Goal: Transaction & Acquisition: Purchase product/service

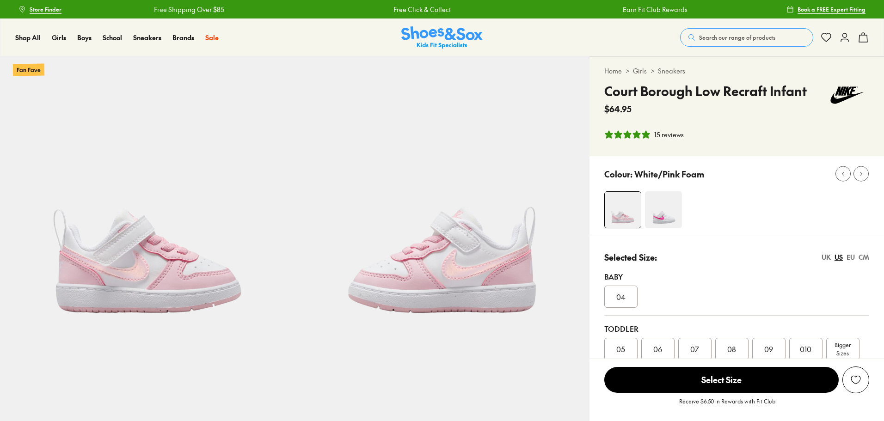
select select "*"
click at [387, 8] on link "Free Click & Collect" at bounding box center [415, 10] width 57 height 10
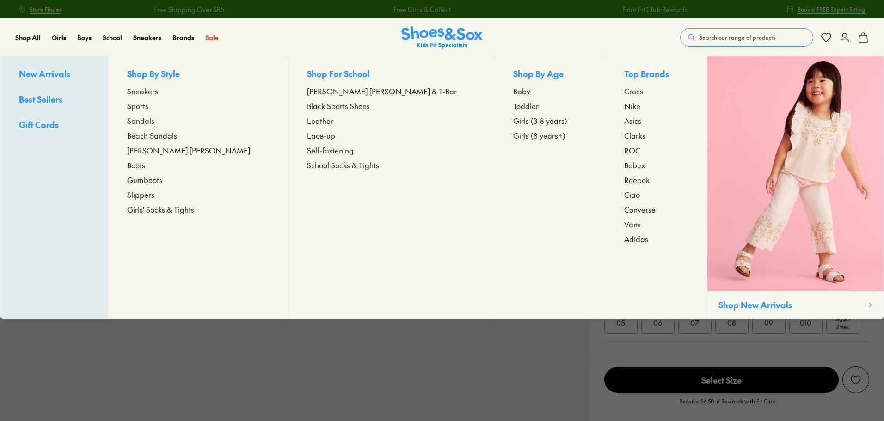
select select "*"
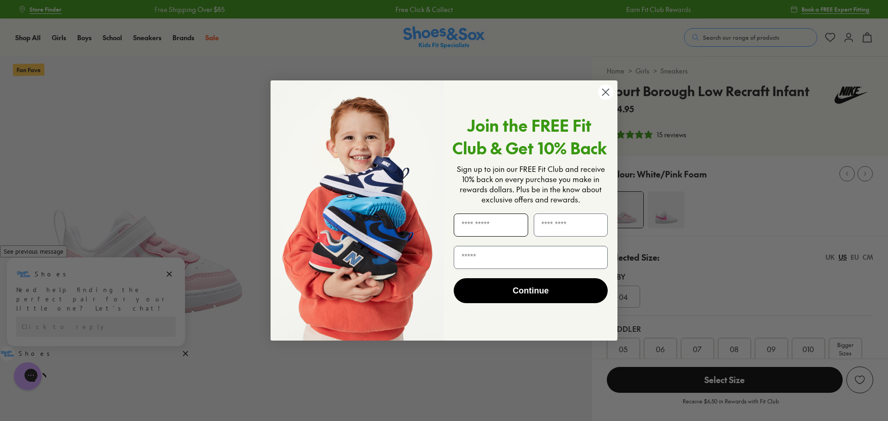
click at [486, 234] on input "First Name" at bounding box center [491, 225] width 74 height 23
type input "******"
type input "********"
type input "**********"
click at [524, 298] on button "Continue" at bounding box center [531, 290] width 154 height 25
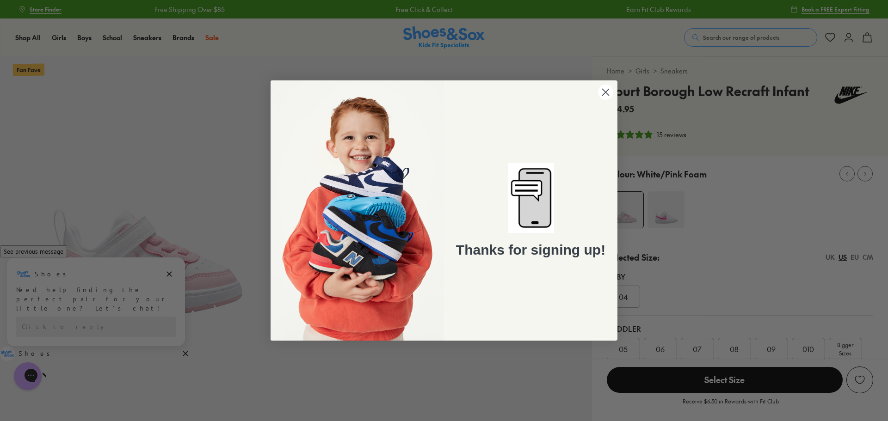
click at [610, 92] on circle "Close dialog" at bounding box center [605, 92] width 15 height 15
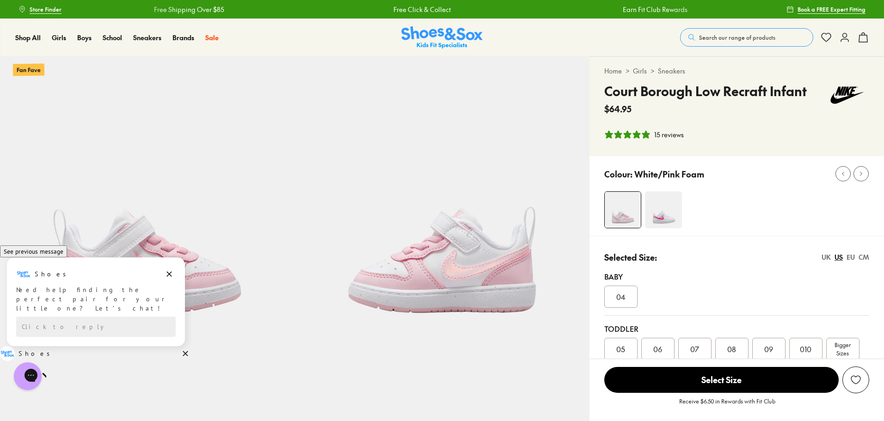
click at [671, 220] on img at bounding box center [663, 209] width 37 height 37
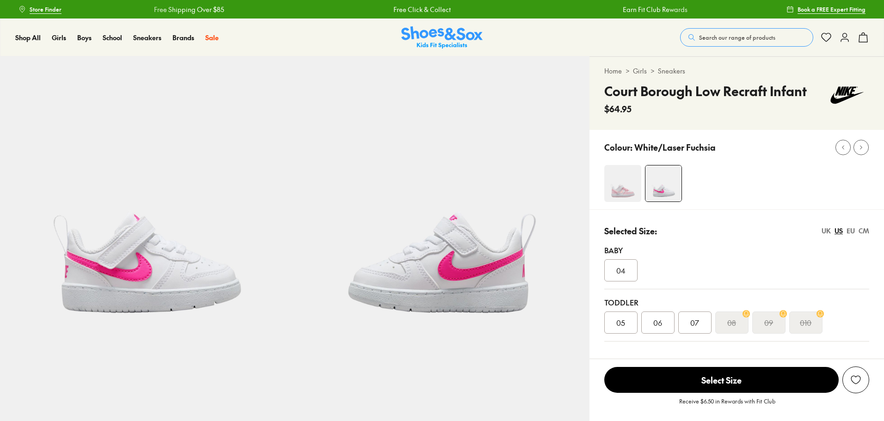
click at [618, 189] on img at bounding box center [622, 183] width 37 height 37
select select "*"
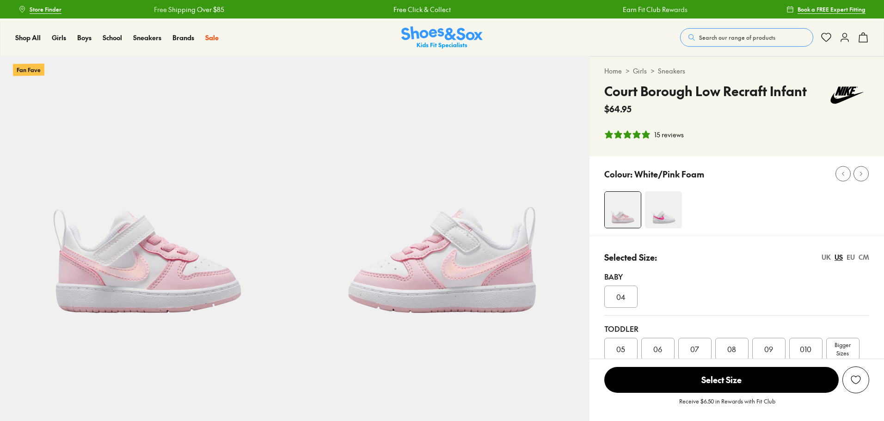
select select "*"
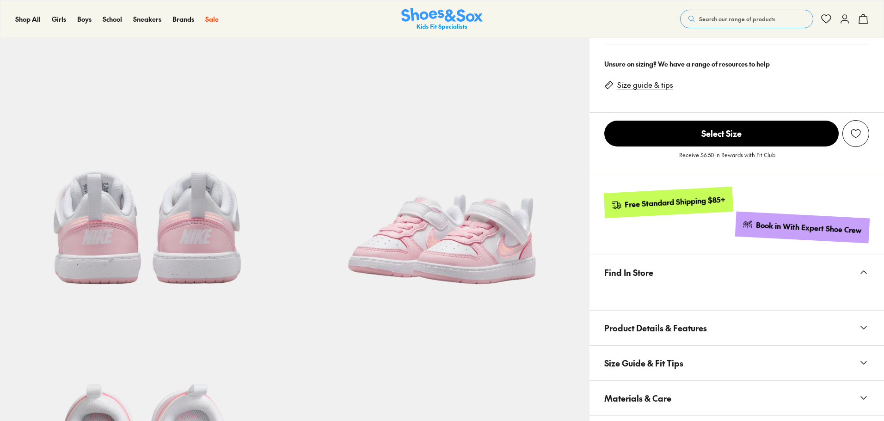
scroll to position [92, 0]
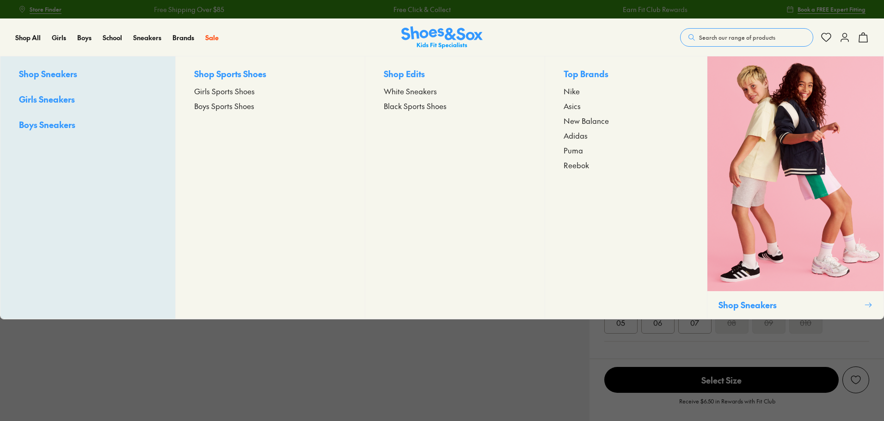
select select "*"
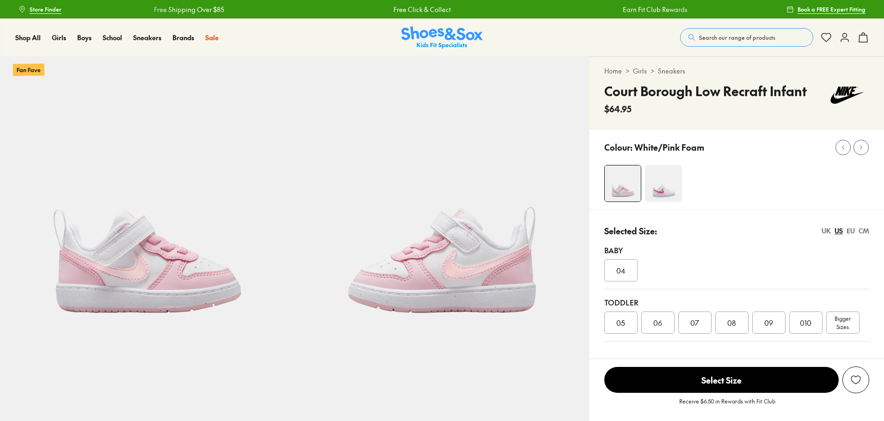
select select "*"
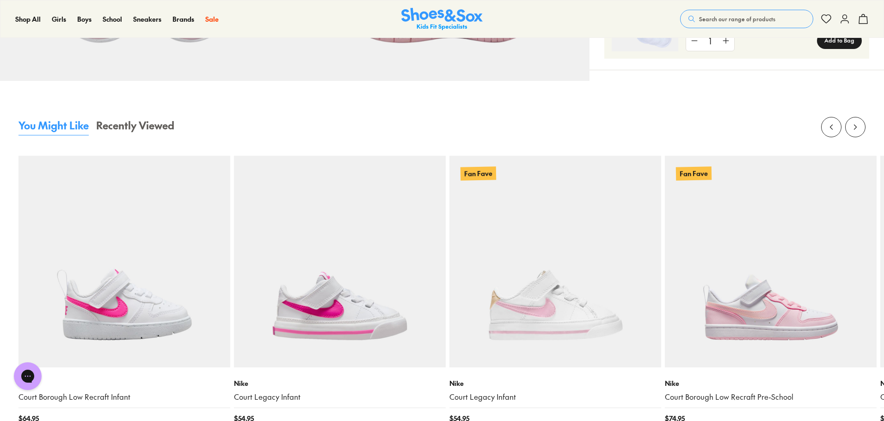
scroll to position [971, 0]
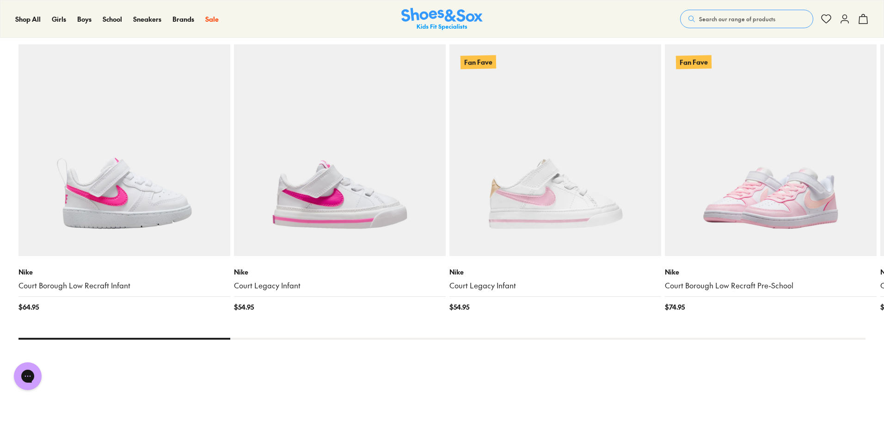
click at [782, 196] on img at bounding box center [771, 150] width 212 height 212
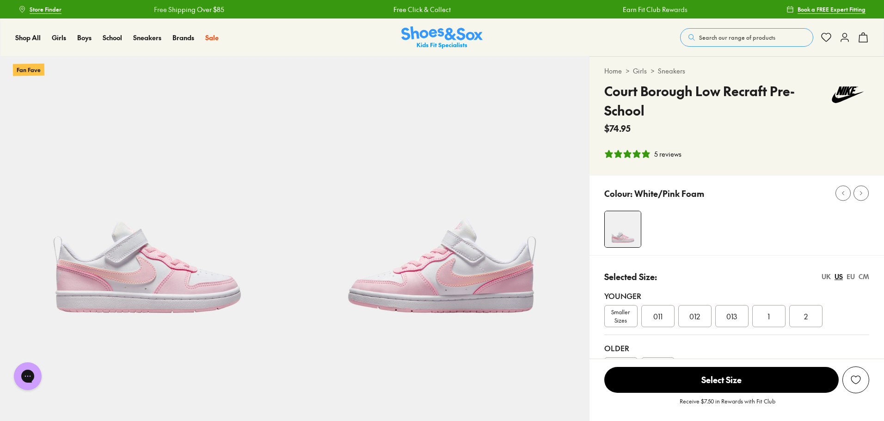
select select "*"
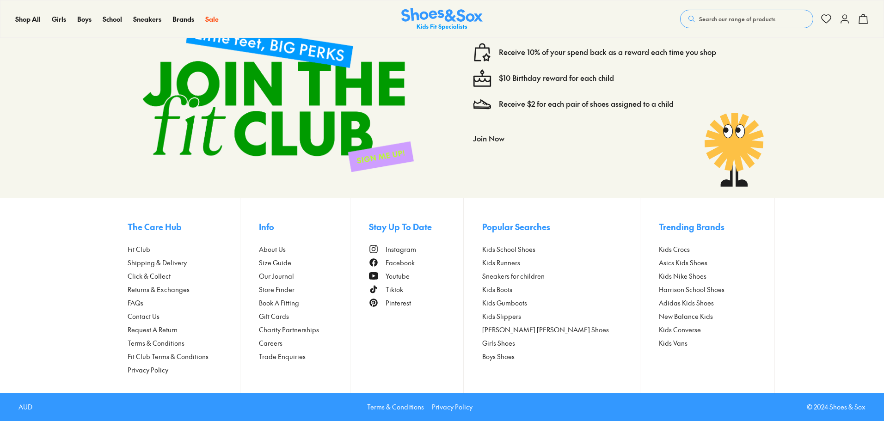
select select "*"
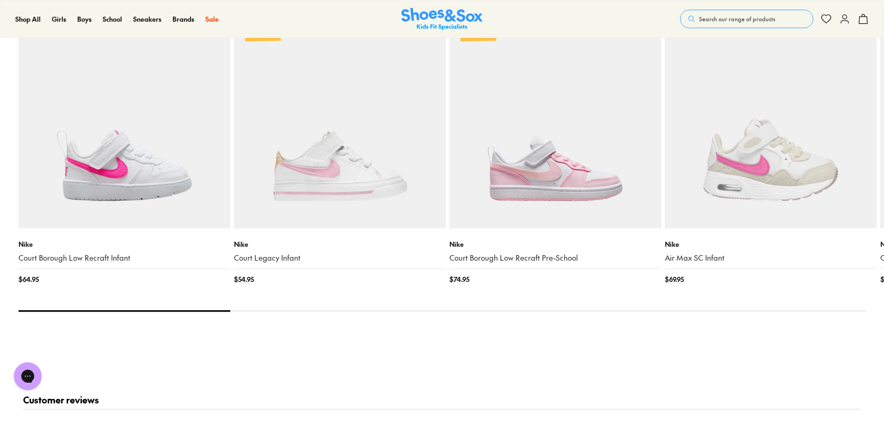
scroll to position [1012, 0]
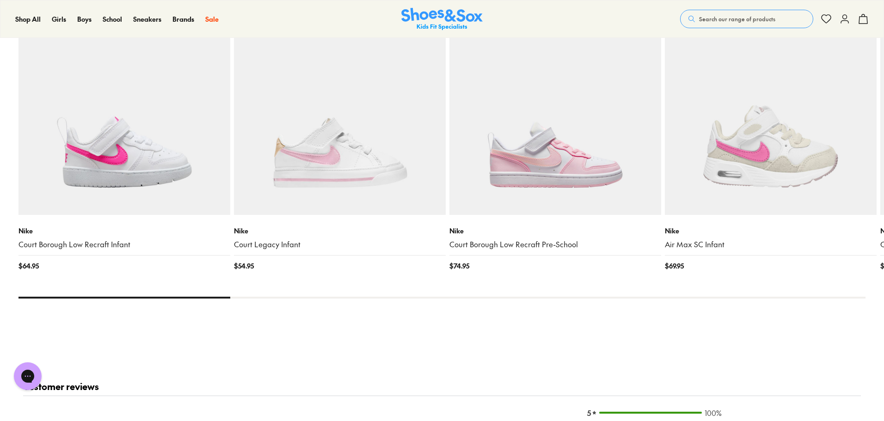
click at [299, 205] on img at bounding box center [340, 109] width 212 height 212
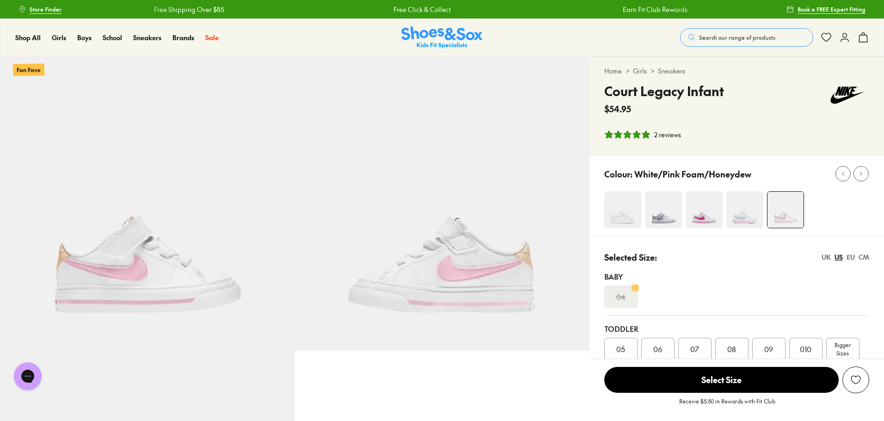
select select "*"
click at [141, 300] on img at bounding box center [147, 203] width 295 height 295
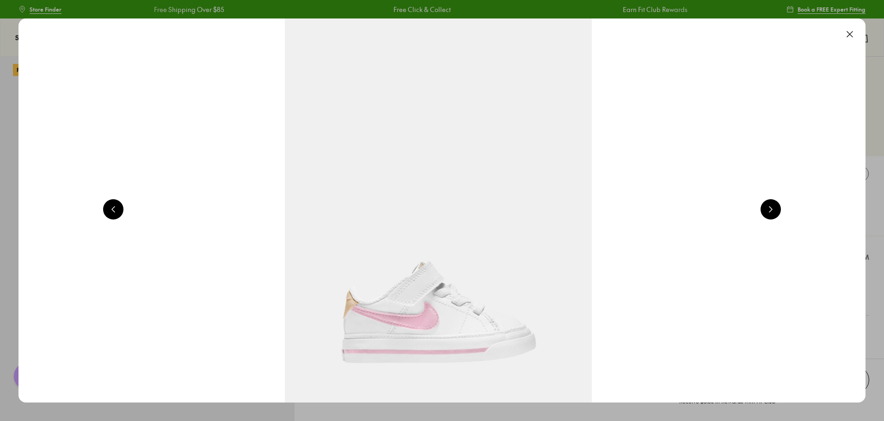
click at [854, 33] on button at bounding box center [850, 34] width 20 height 20
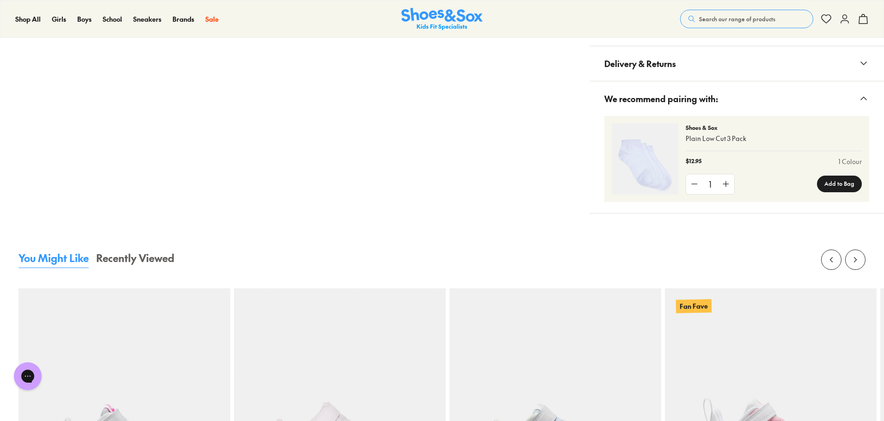
scroll to position [925, 0]
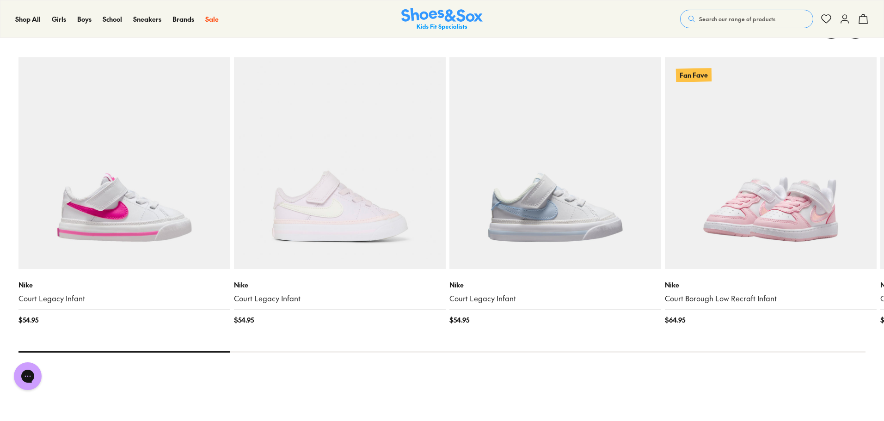
click at [795, 191] on img at bounding box center [771, 163] width 212 height 212
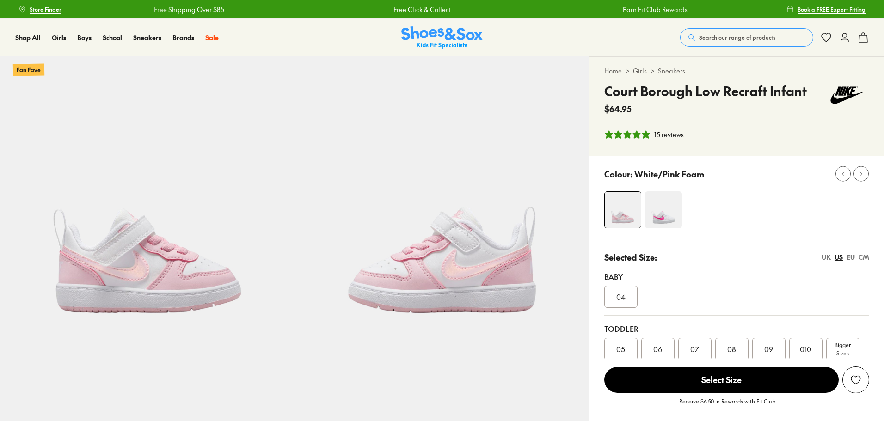
select select "*"
click at [612, 353] on div "05" at bounding box center [620, 349] width 33 height 22
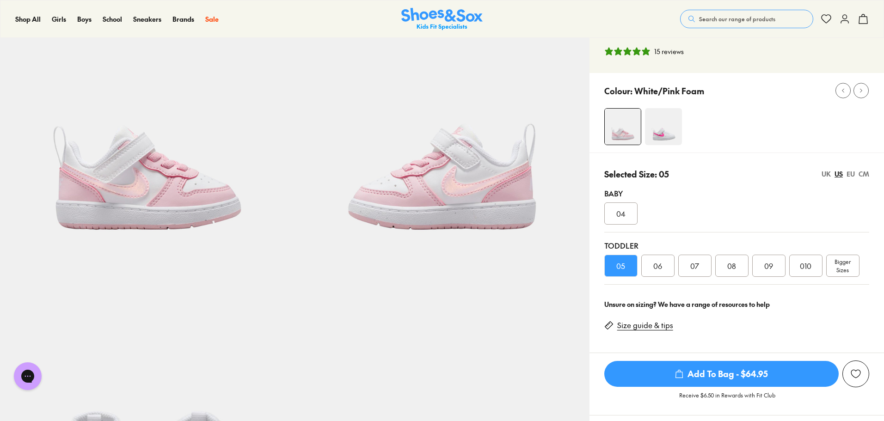
scroll to position [92, 0]
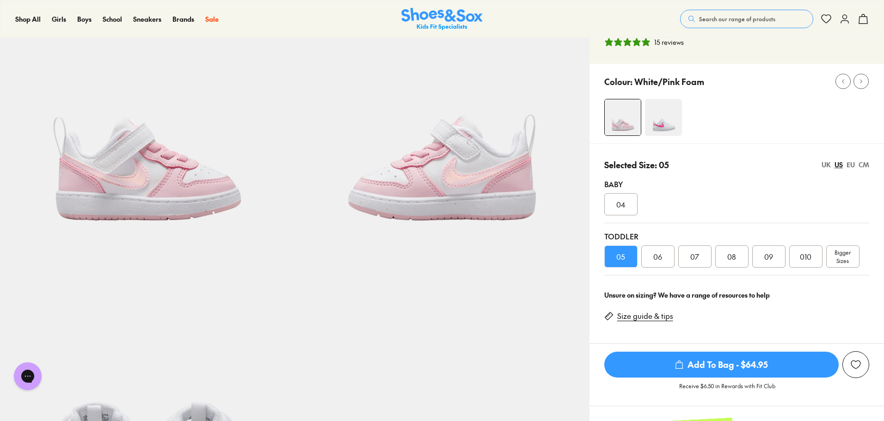
click at [655, 318] on link "Size guide & tips" at bounding box center [645, 316] width 56 height 10
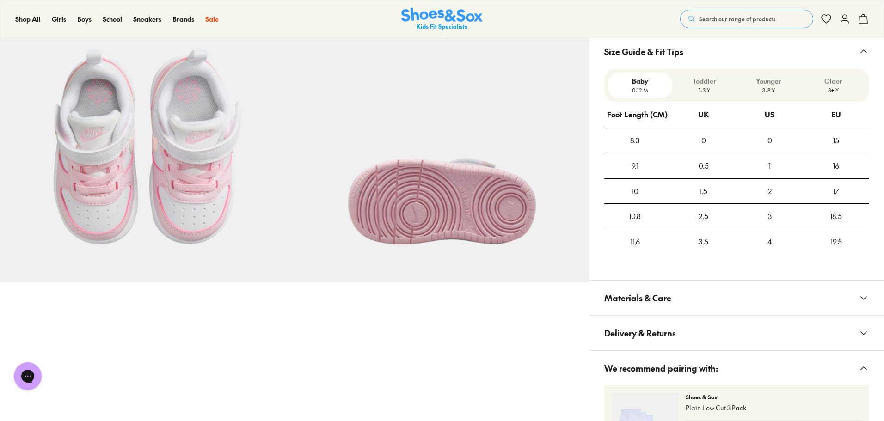
scroll to position [661, 0]
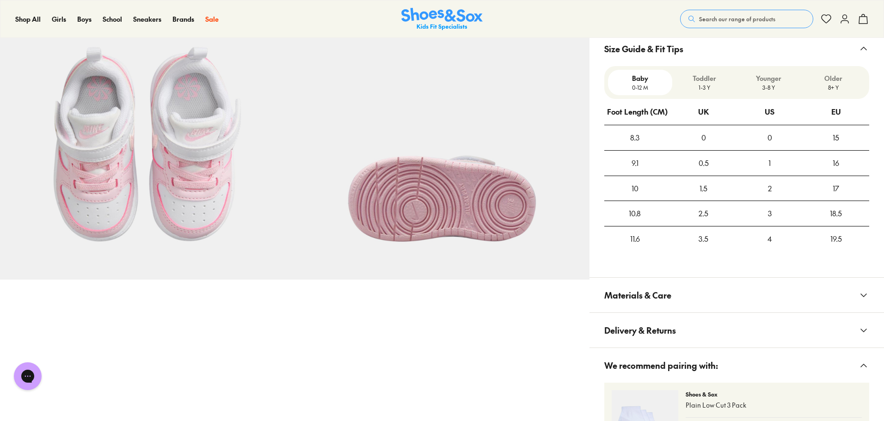
click at [715, 86] on p "1-3 Y" at bounding box center [704, 87] width 57 height 8
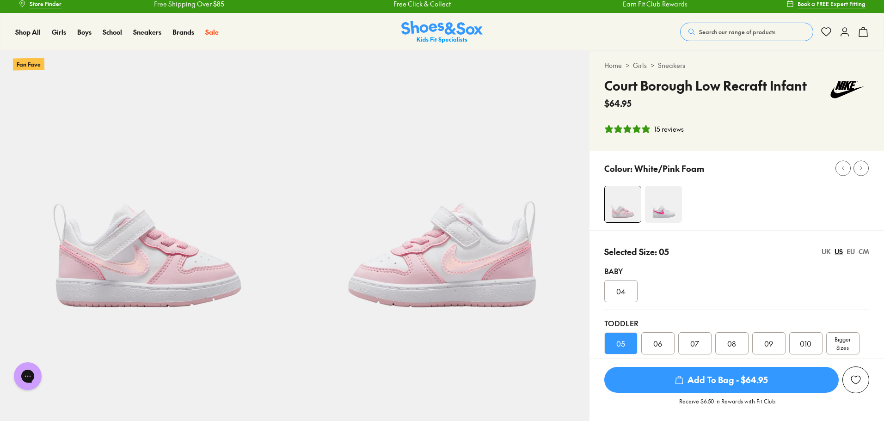
scroll to position [0, 0]
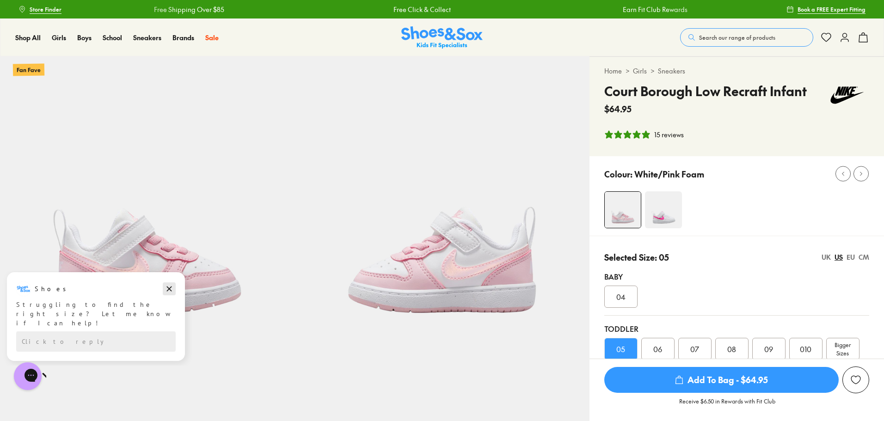
click at [172, 287] on icon "Dismiss campaign" at bounding box center [169, 289] width 9 height 11
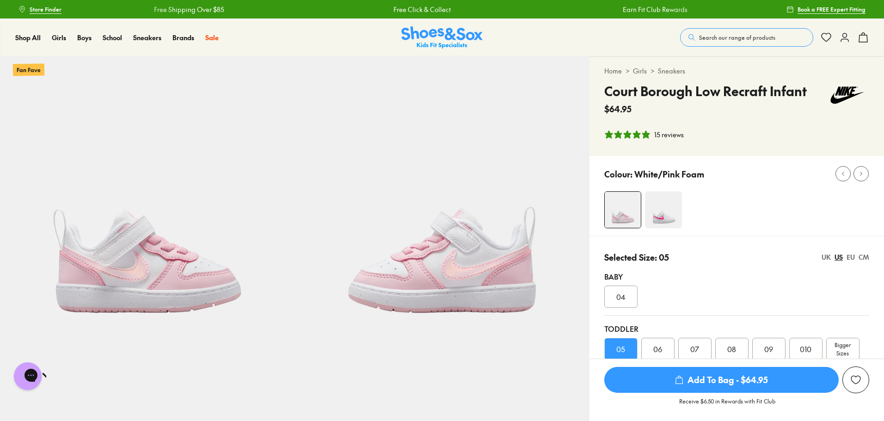
click at [669, 386] on span "Add To Bag - $64.95" at bounding box center [721, 380] width 234 height 26
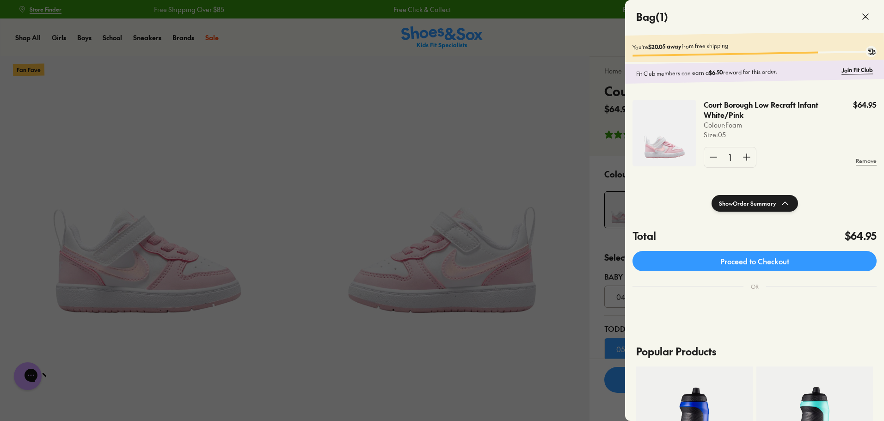
click at [872, 10] on span at bounding box center [866, 17] width 26 height 26
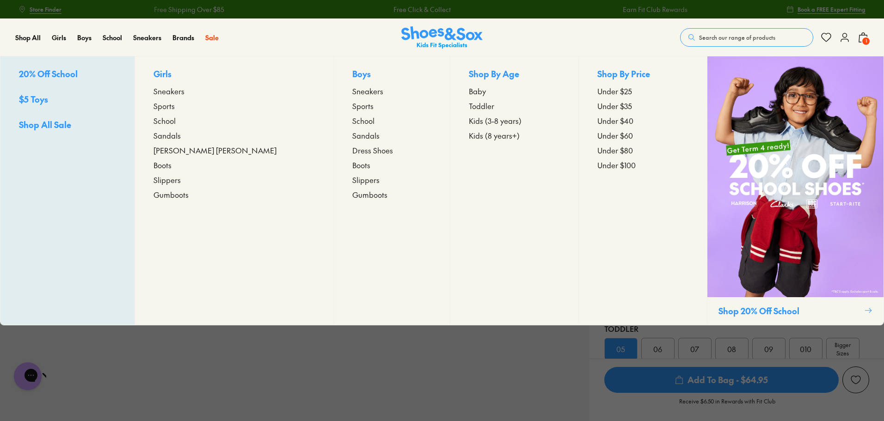
click at [469, 92] on span "Baby" at bounding box center [477, 91] width 17 height 11
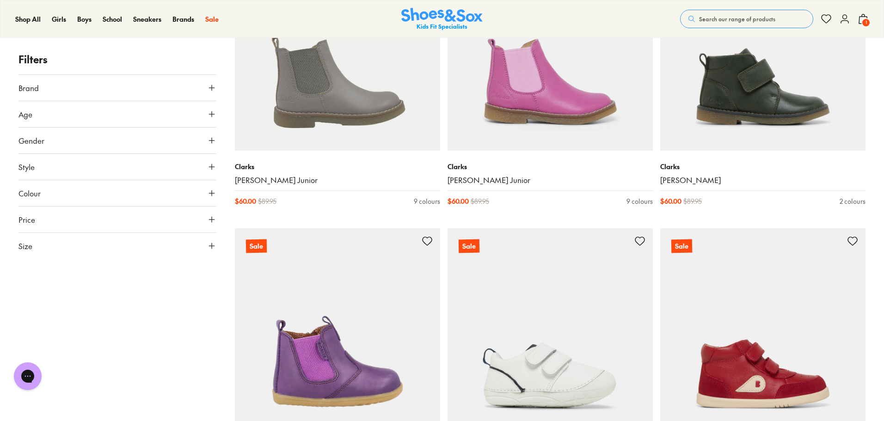
scroll to position [2220, 0]
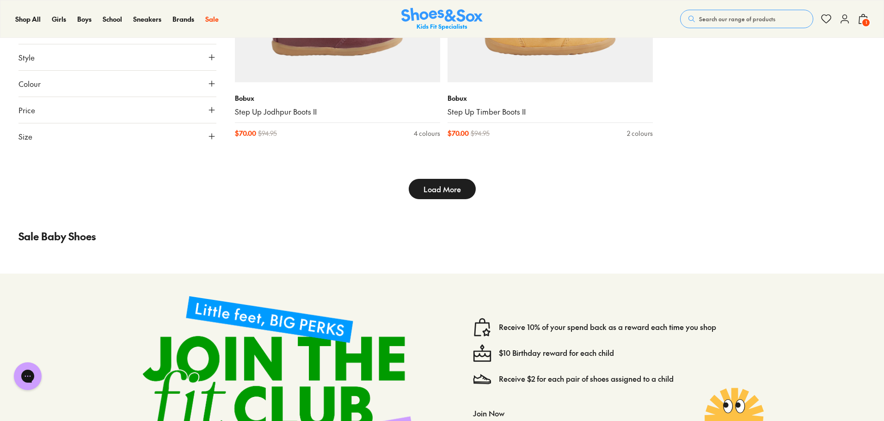
scroll to position [3145, 0]
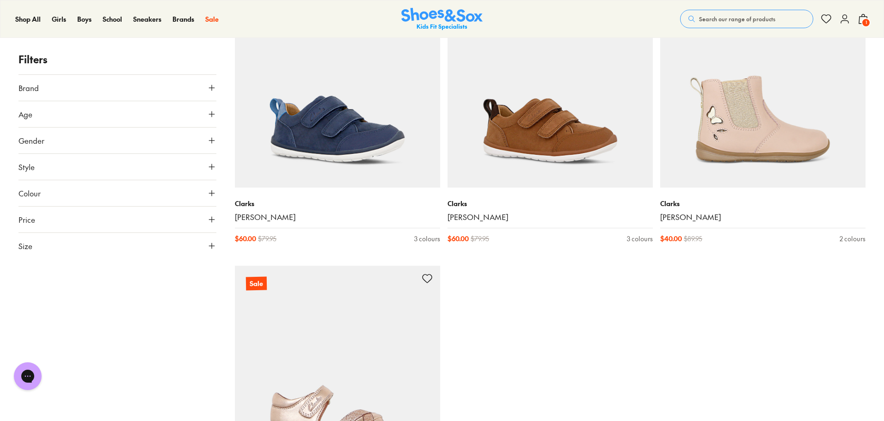
scroll to position [6151, 0]
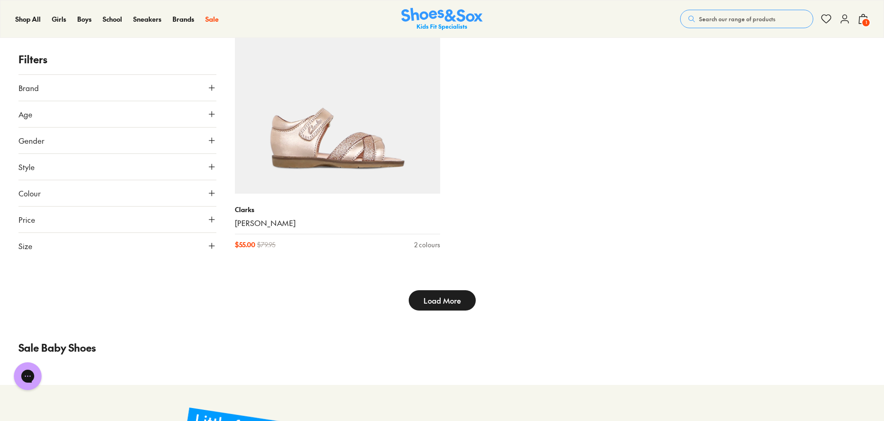
click at [415, 300] on button "Load More" at bounding box center [442, 300] width 67 height 20
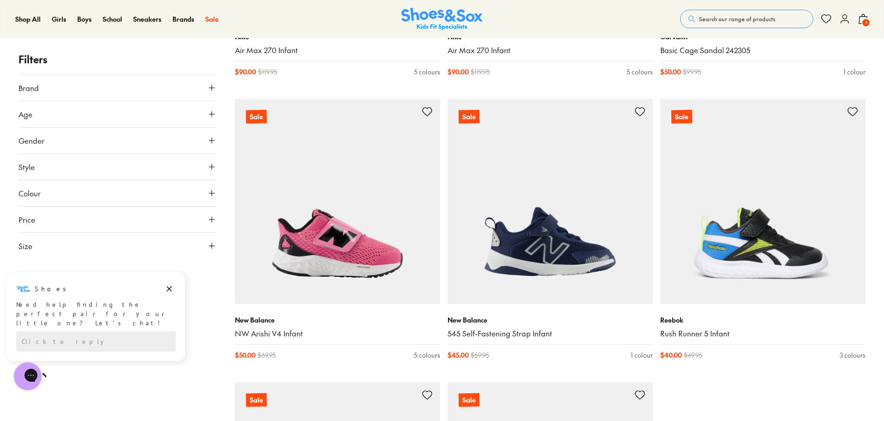
scroll to position [11793, 0]
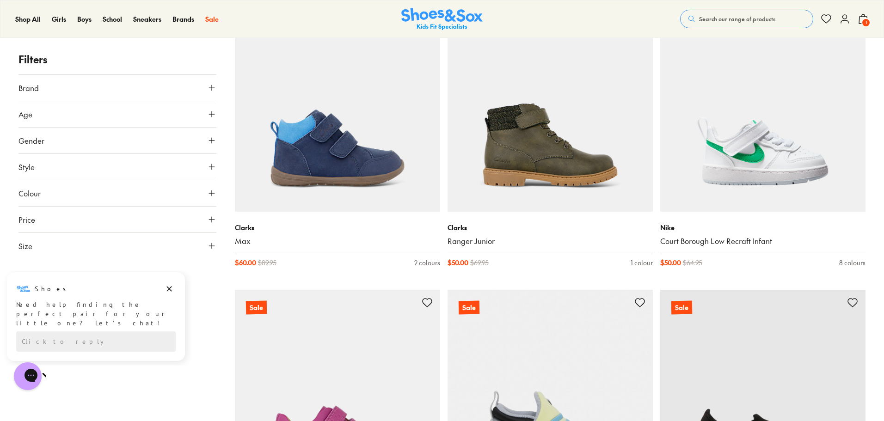
scroll to position [14522, 0]
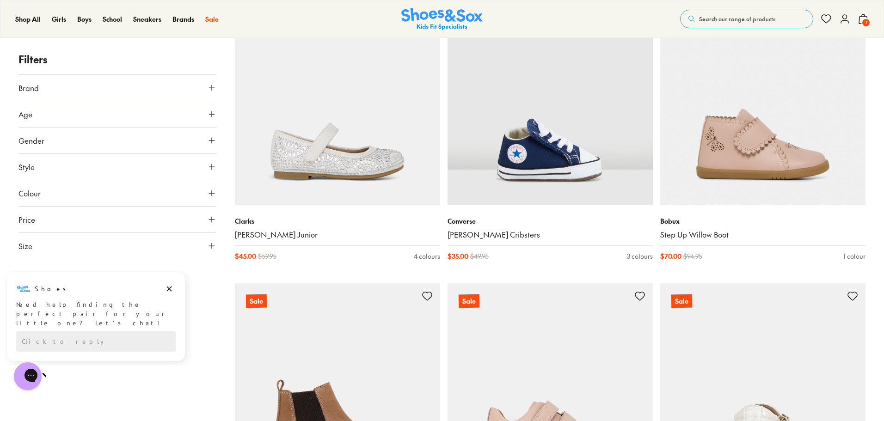
scroll to position [68, 0]
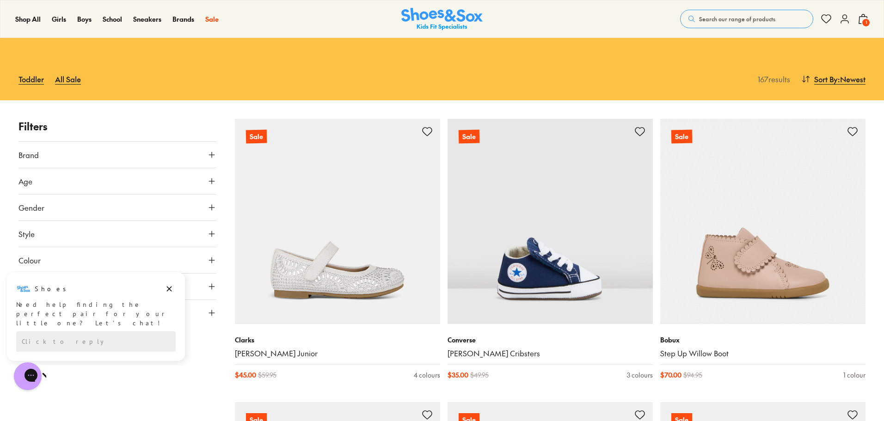
click at [863, 19] on span "1" at bounding box center [866, 22] width 9 height 9
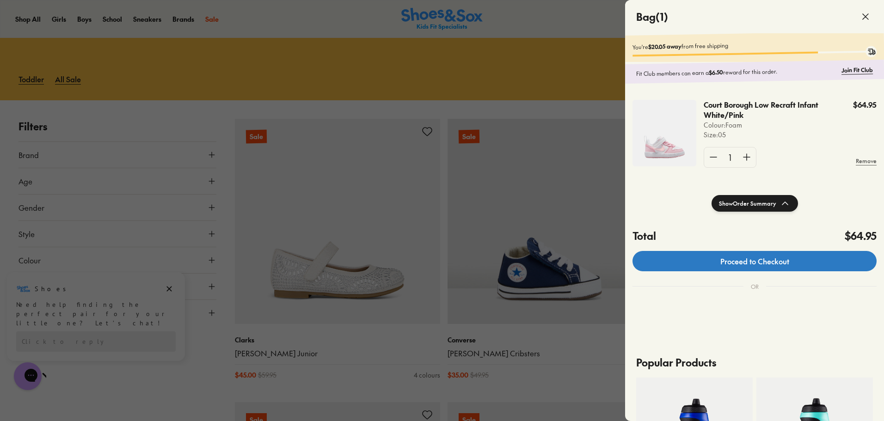
click at [740, 270] on link "Proceed to Checkout" at bounding box center [755, 261] width 244 height 20
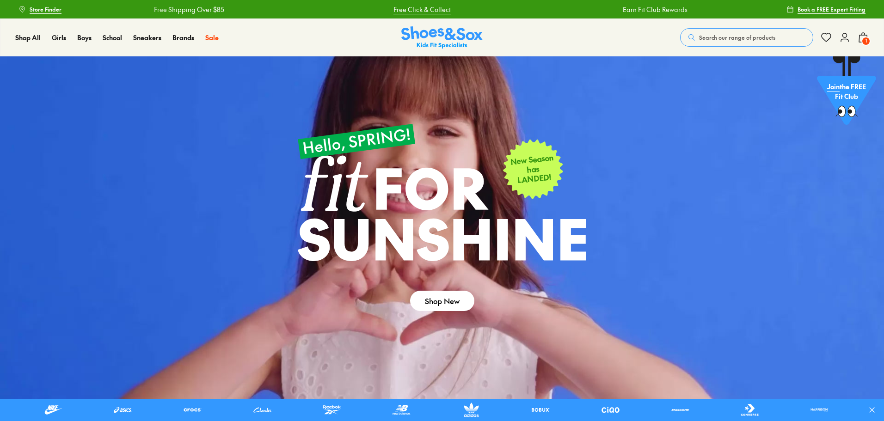
click at [426, 7] on link "Free Click & Collect" at bounding box center [421, 10] width 57 height 10
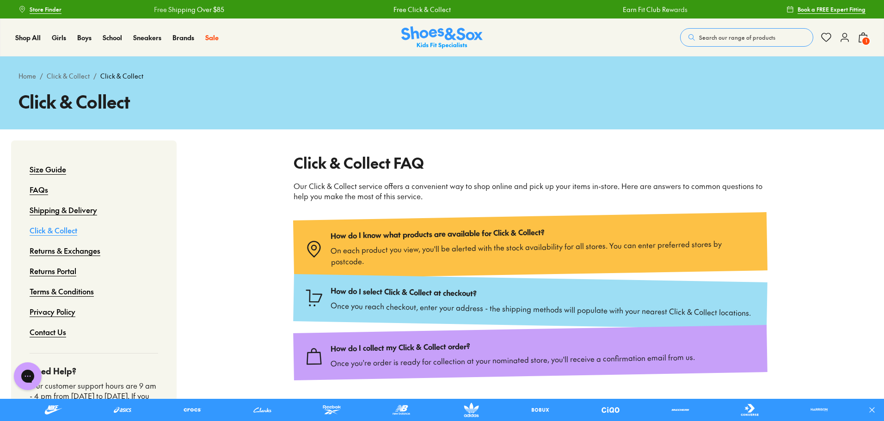
click at [861, 37] on icon at bounding box center [863, 37] width 11 height 11
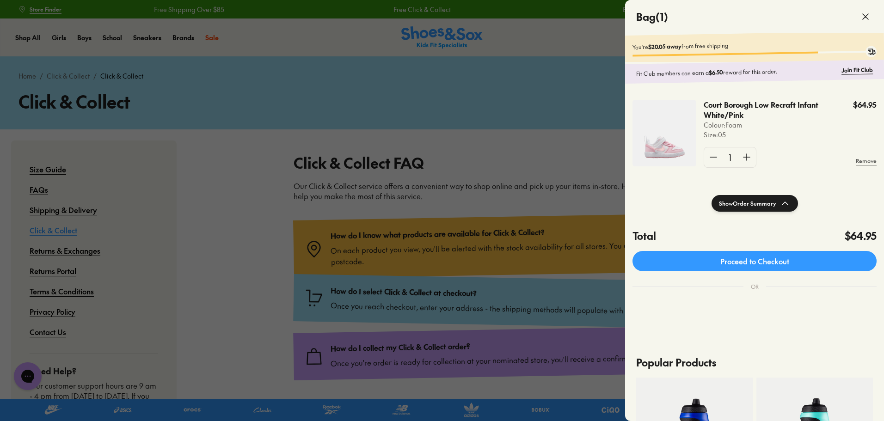
click at [743, 201] on button "Show Order Summary" at bounding box center [755, 203] width 86 height 17
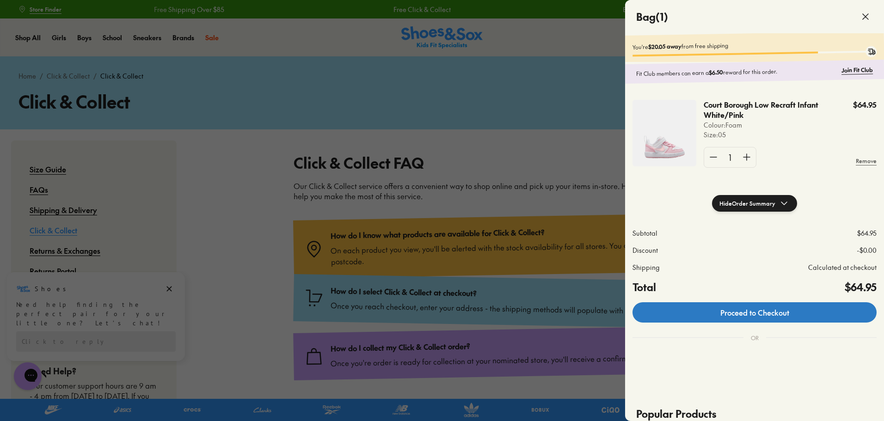
click at [742, 315] on link "Proceed to Checkout" at bounding box center [755, 312] width 244 height 20
